Goal: Information Seeking & Learning: Learn about a topic

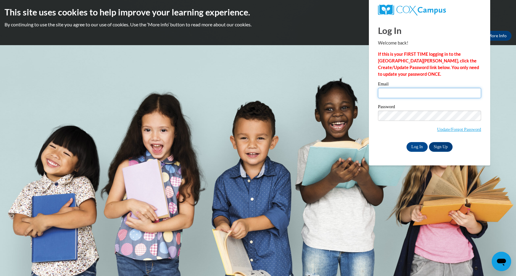
type input "heodonoghue@mail.lipscomb.edu"
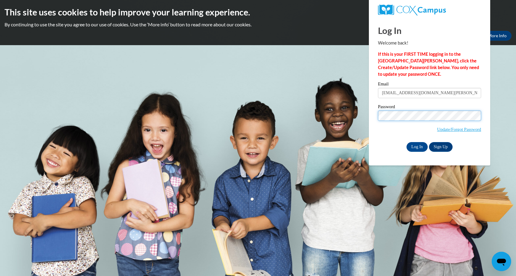
click at [416, 146] on input "Log In" at bounding box center [416, 147] width 21 height 10
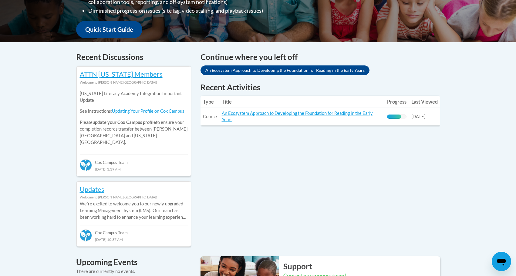
scroll to position [216, 0]
click at [347, 116] on td "Title: An Ecosystem Approach to Developing the Foundation for Reading in the Ea…" at bounding box center [301, 117] width 165 height 18
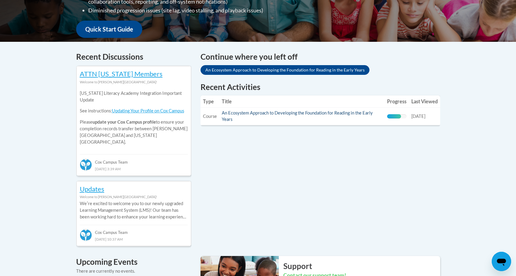
click at [341, 111] on link "An Ecosystem Approach to Developing the Foundation for Reading in the Early Yea…" at bounding box center [297, 116] width 151 height 12
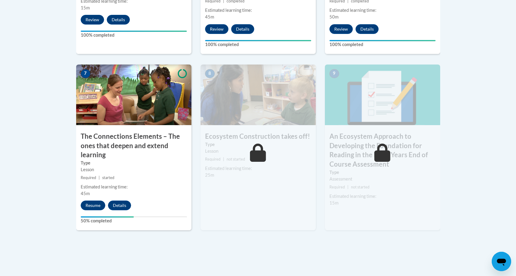
scroll to position [496, 0]
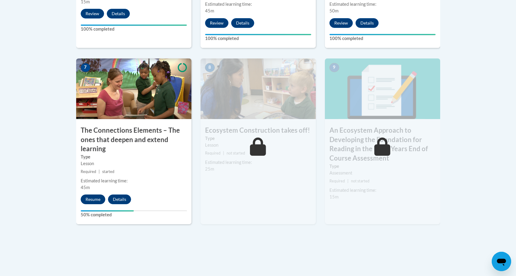
click at [91, 198] on button "Resume" at bounding box center [93, 200] width 25 height 10
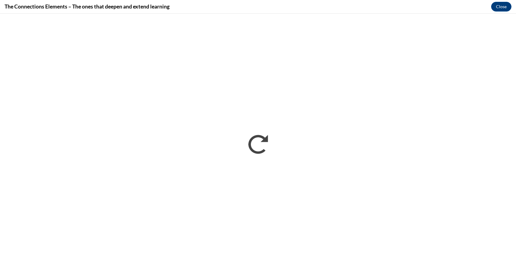
scroll to position [0, 0]
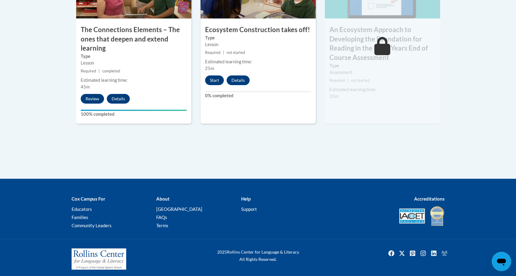
scroll to position [596, 0]
click at [220, 77] on button "Start" at bounding box center [214, 81] width 19 height 10
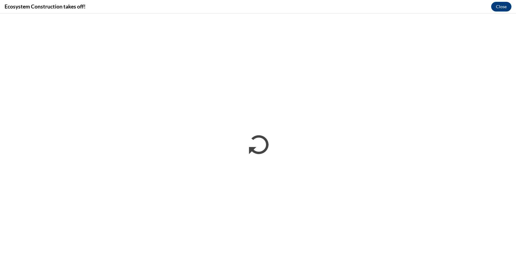
scroll to position [0, 0]
